Goal: Find specific page/section: Find specific page/section

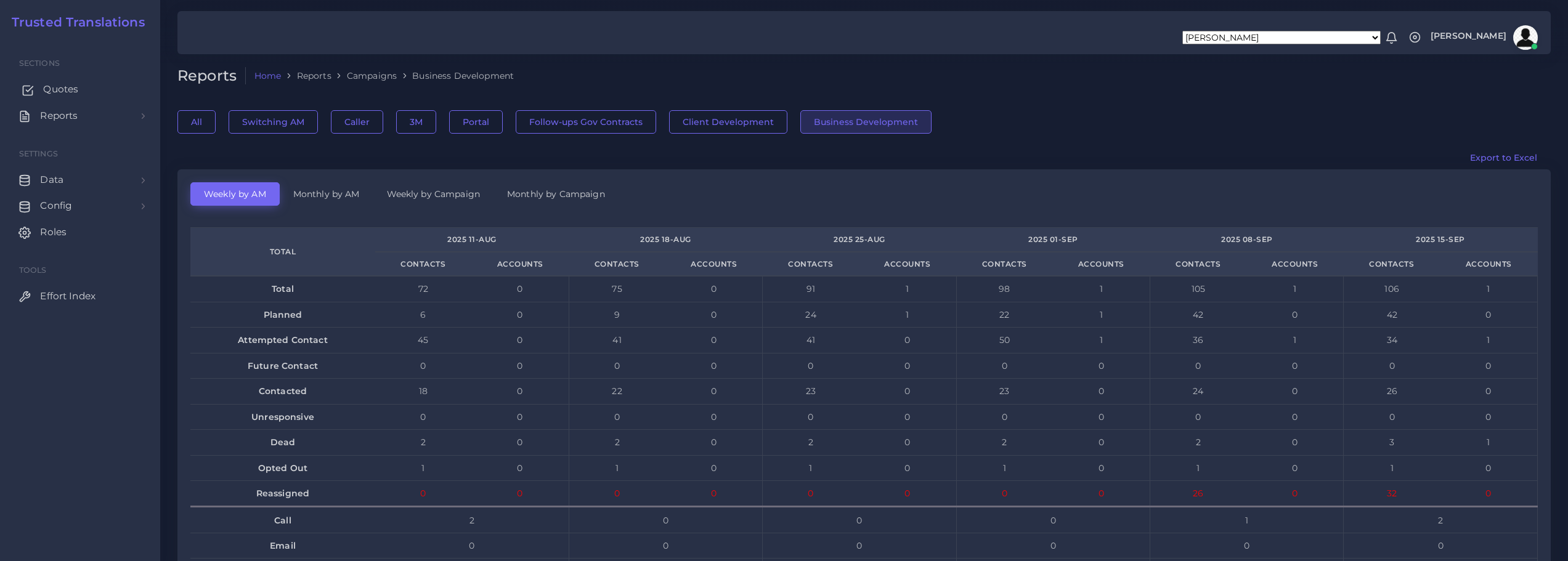
click at [46, 92] on span "Quotes" at bounding box center [60, 89] width 35 height 13
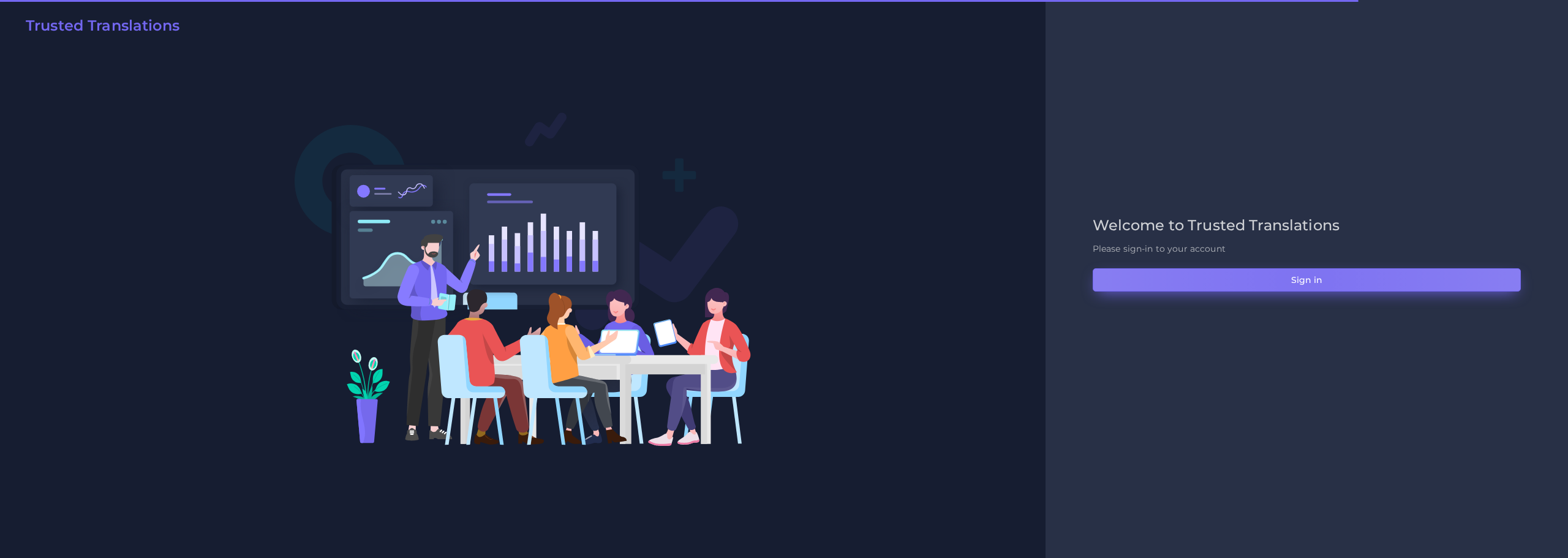
click at [1305, 279] on button "Sign in" at bounding box center [1307, 280] width 428 height 23
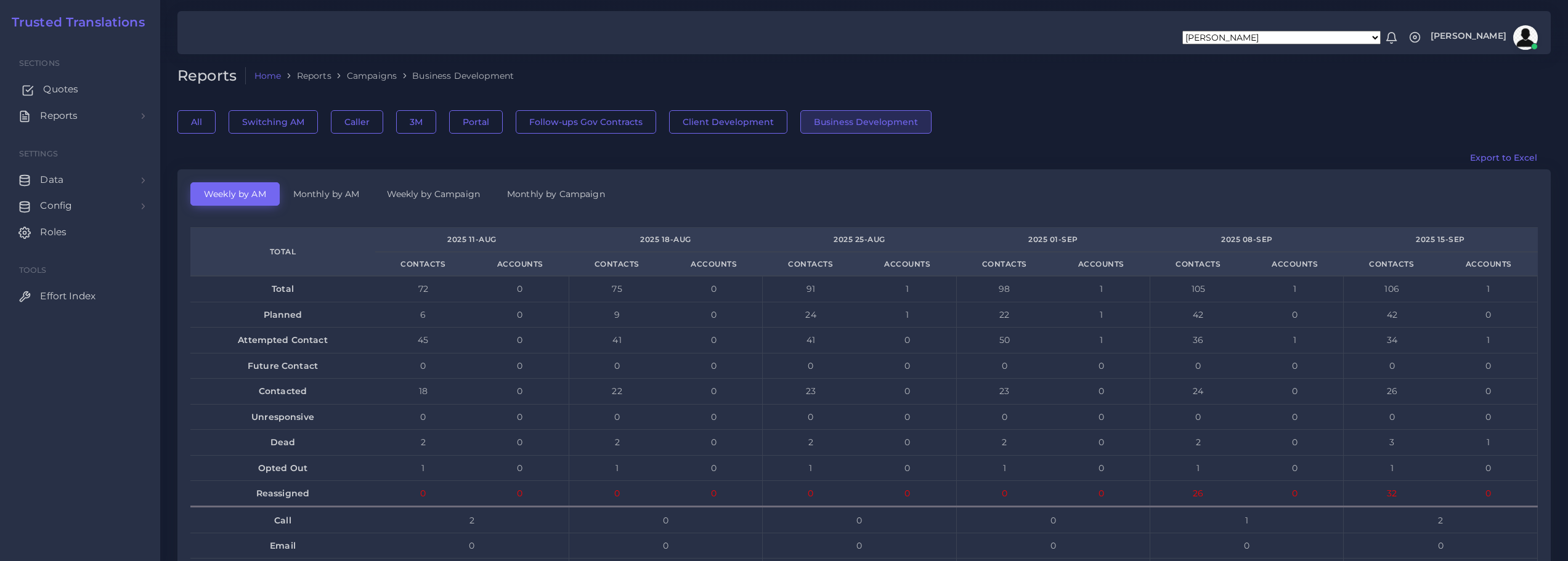
click at [54, 90] on span "Quotes" at bounding box center [60, 89] width 35 height 13
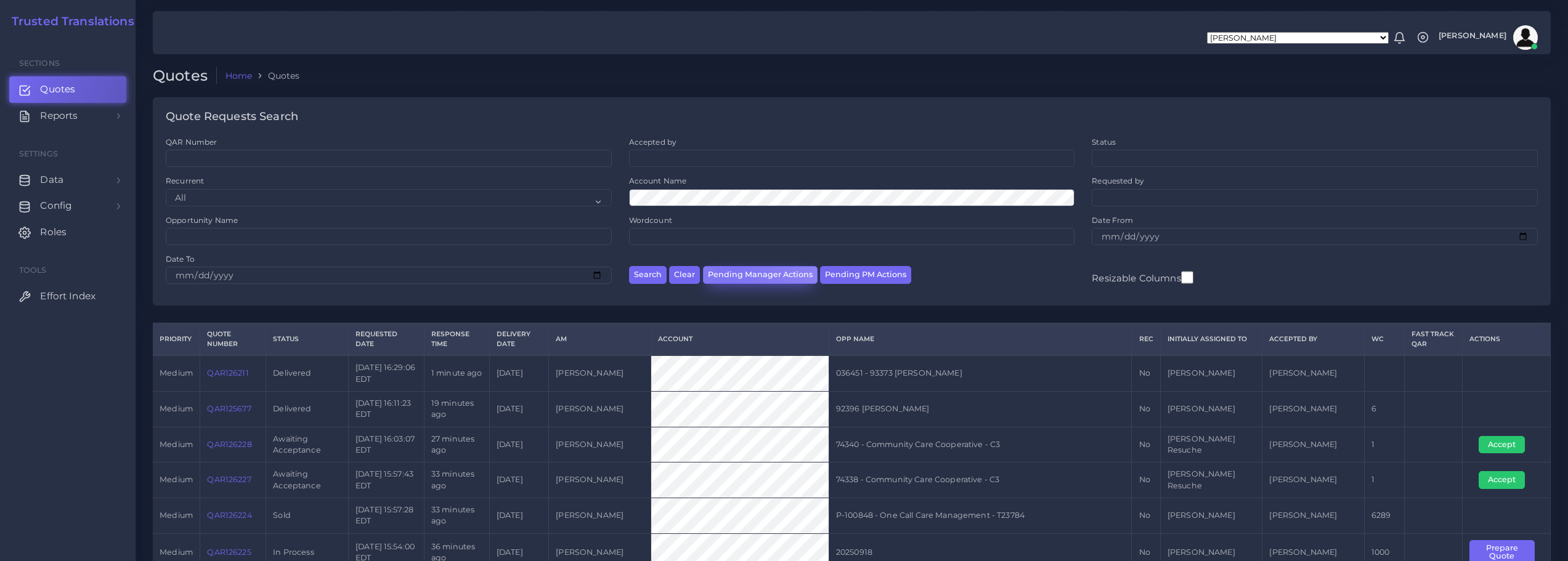
click at [731, 276] on button "Pending Manager Actions" at bounding box center [760, 275] width 114 height 18
select select "awaiting_manager_initial_review"
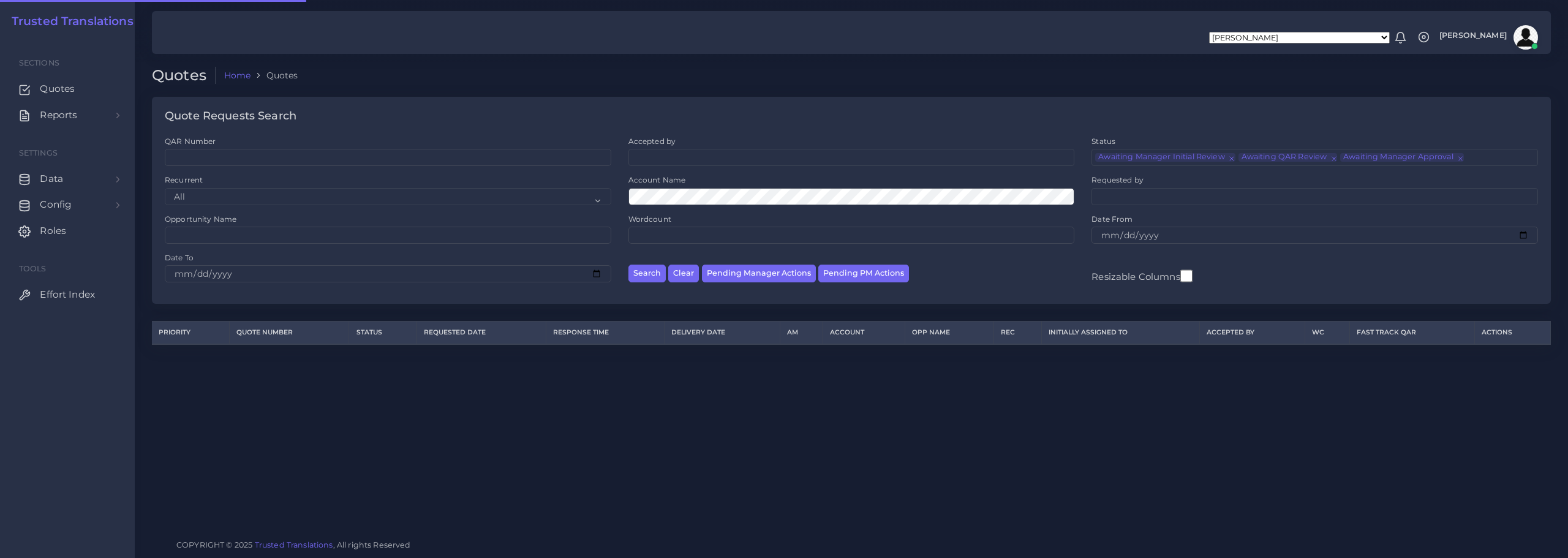
scroll to position [30, 0]
